Goal: Task Accomplishment & Management: Use online tool/utility

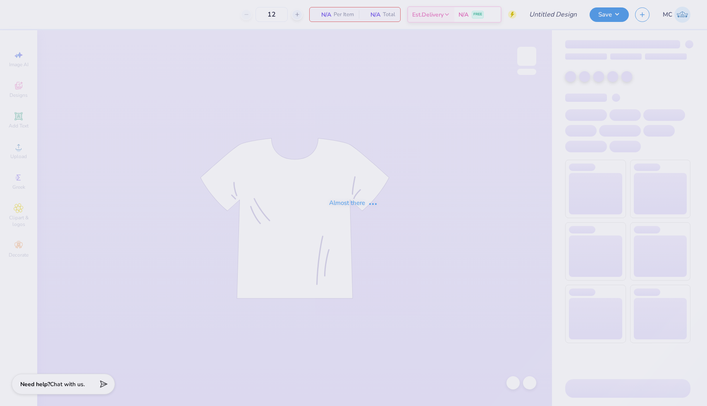
type input "KAT Big Little Shirts Fall 2025"
type input "50"
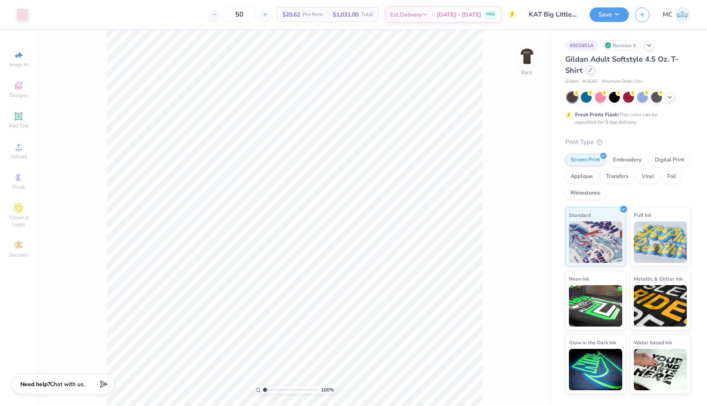
click at [591, 74] on div "Gildan Adult Softstyle 4.5 Oz. T-Shirt" at bounding box center [628, 65] width 125 height 22
click at [590, 71] on icon at bounding box center [591, 70] width 4 height 4
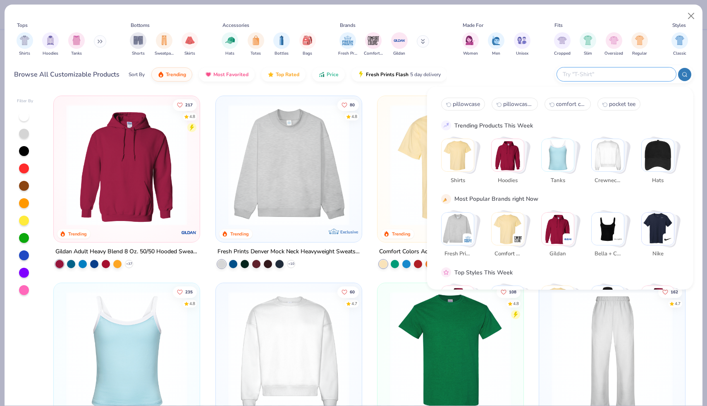
click at [616, 72] on input "text" at bounding box center [616, 75] width 108 height 10
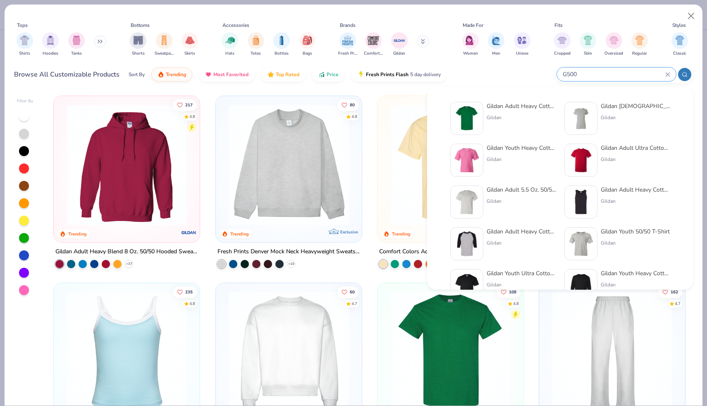
type input "G500"
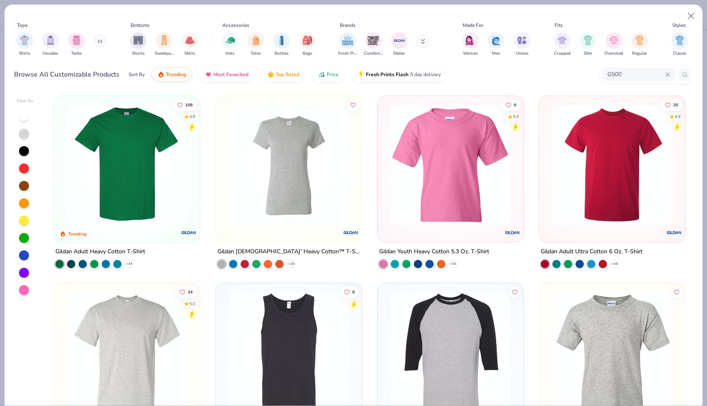
click at [120, 185] on div at bounding box center [256, 164] width 389 height 121
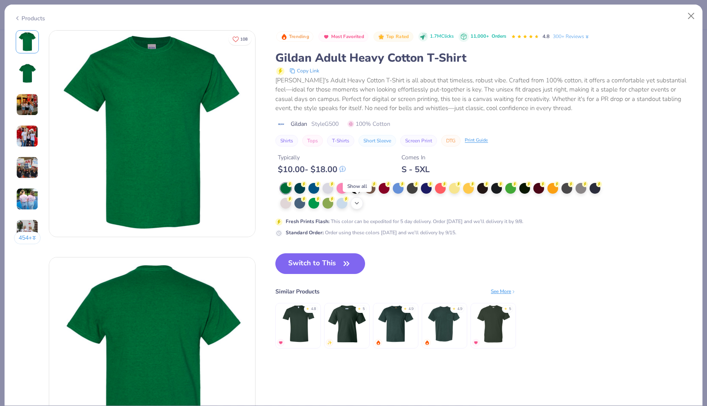
click at [359, 204] on icon at bounding box center [357, 203] width 7 height 7
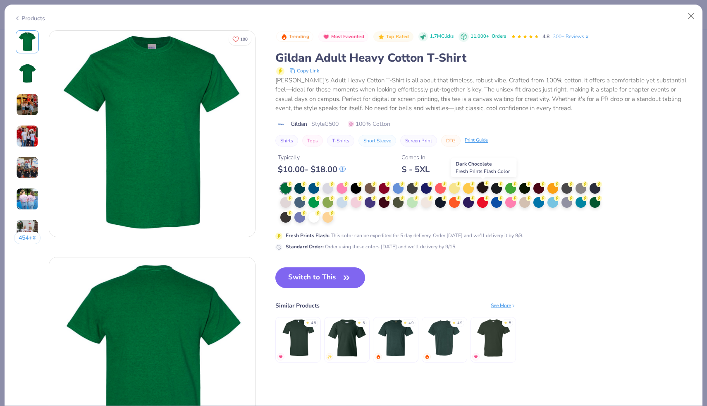
click at [485, 187] on div at bounding box center [482, 187] width 11 height 11
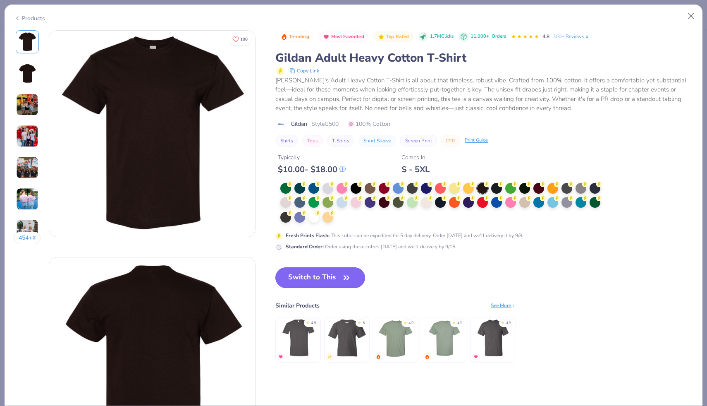
click at [325, 277] on button "Switch to This" at bounding box center [321, 277] width 90 height 21
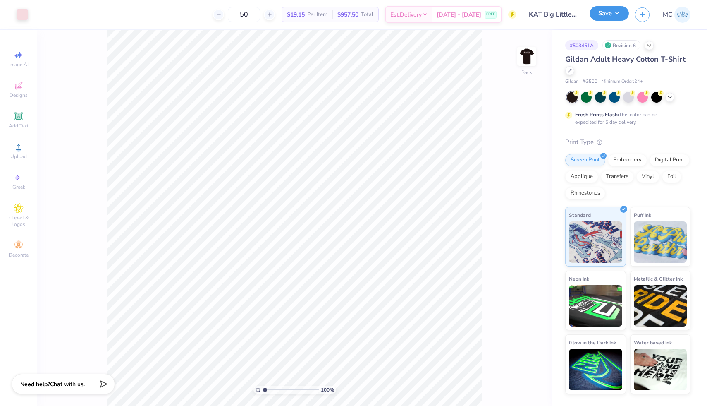
click at [609, 14] on button "Save" at bounding box center [609, 13] width 39 height 14
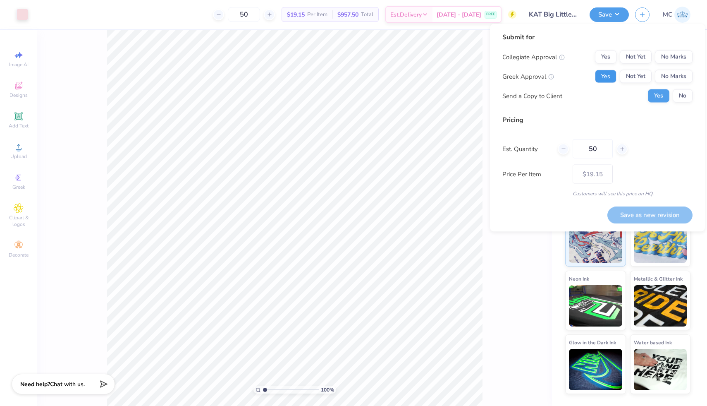
click at [603, 79] on button "Yes" at bounding box center [606, 76] width 22 height 13
click at [690, 98] on button "No" at bounding box center [683, 95] width 20 height 13
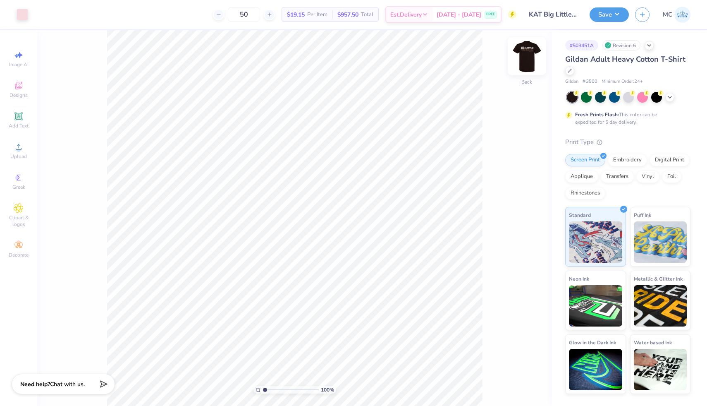
click at [529, 62] on img at bounding box center [527, 56] width 33 height 33
click at [611, 14] on button "Save" at bounding box center [609, 13] width 39 height 14
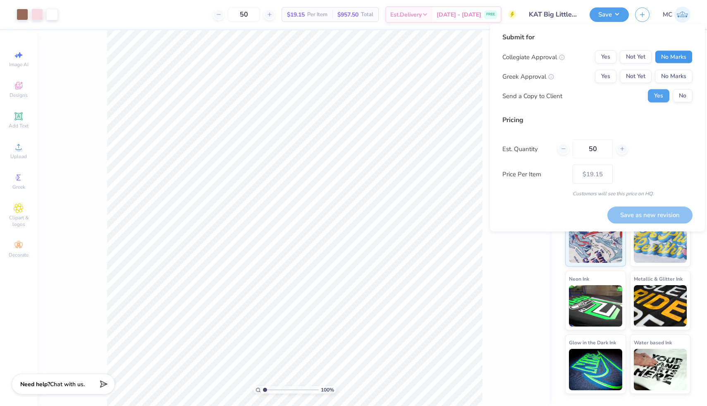
click at [682, 60] on button "No Marks" at bounding box center [674, 56] width 38 height 13
click at [607, 77] on button "Yes" at bounding box center [606, 76] width 22 height 13
click at [684, 96] on button "No" at bounding box center [683, 95] width 20 height 13
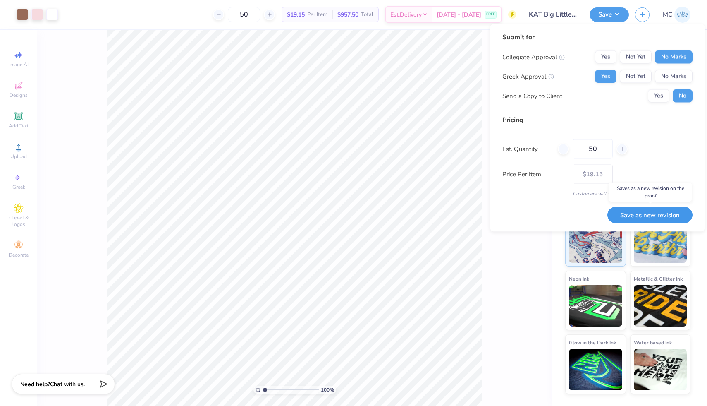
click at [647, 217] on button "Save as new revision" at bounding box center [650, 214] width 85 height 17
type input "– –"
